Goal: Task Accomplishment & Management: Use online tool/utility

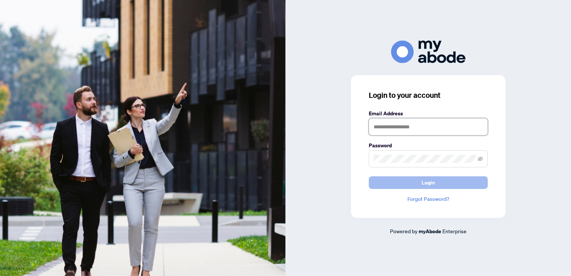
type input "**********"
click at [390, 184] on button "Login" at bounding box center [428, 182] width 119 height 13
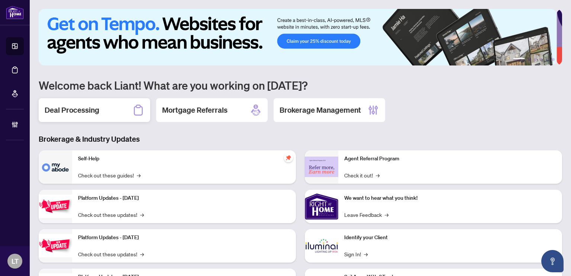
click at [110, 110] on div "Deal Processing" at bounding box center [95, 110] width 112 height 24
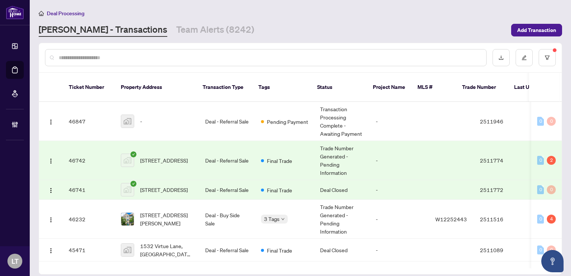
drag, startPoint x: 124, startPoint y: 52, endPoint x: 122, endPoint y: 61, distance: 9.6
click at [122, 61] on div at bounding box center [266, 57] width 442 height 17
click at [544, 58] on button "button" at bounding box center [547, 57] width 17 height 17
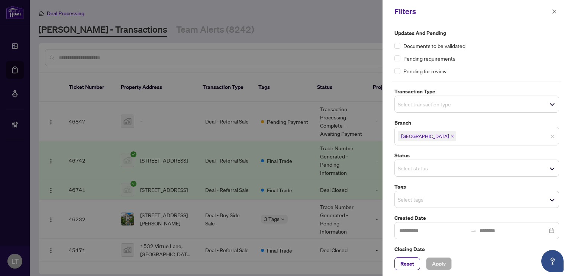
scroll to position [23, 0]
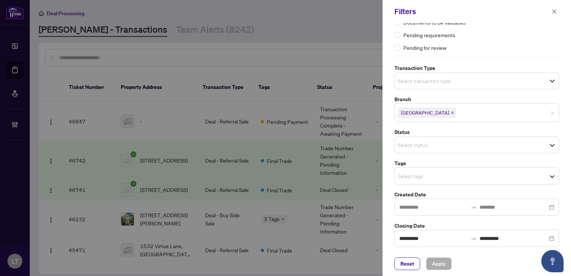
click at [406, 253] on div "Reset Apply" at bounding box center [477, 263] width 189 height 25
click at [407, 258] on span "Reset" at bounding box center [407, 264] width 14 height 12
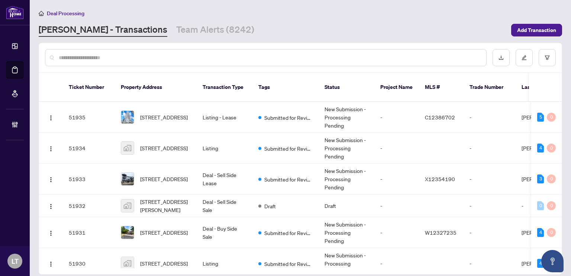
click at [178, 55] on input "text" at bounding box center [270, 58] width 422 height 8
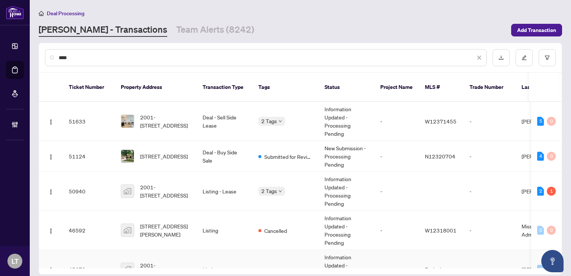
type input "****"
click at [421, 257] on td "Exclusive" at bounding box center [441, 269] width 45 height 39
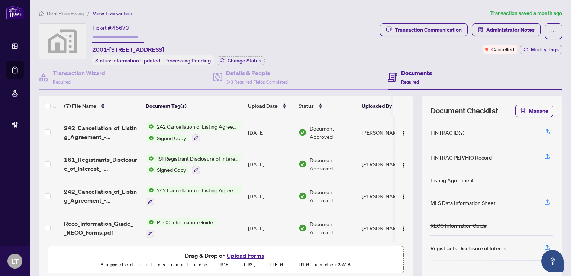
click at [64, 12] on span "Deal Processing" at bounding box center [66, 13] width 38 height 7
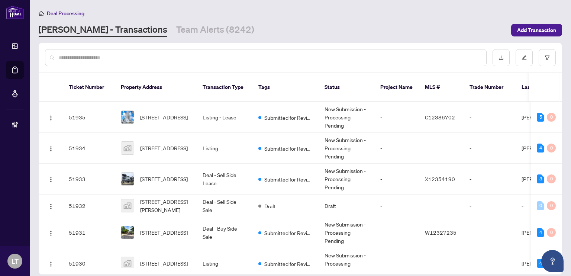
click at [94, 58] on input "text" at bounding box center [270, 58] width 422 height 8
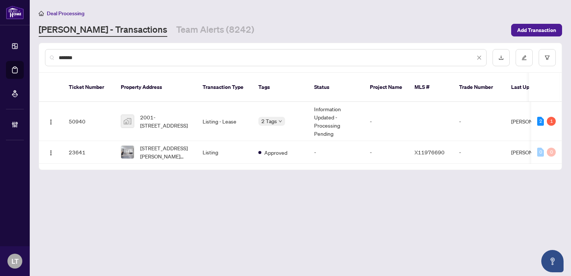
scroll to position [0, 193]
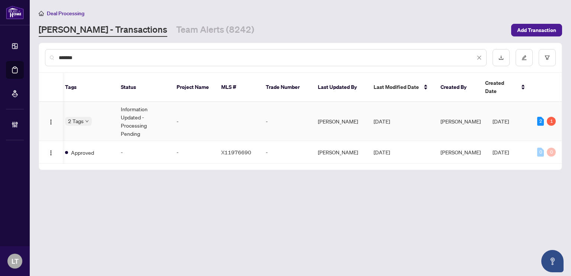
type input "*******"
click at [353, 111] on td "[PERSON_NAME]" at bounding box center [340, 121] width 56 height 39
